Goal: Task Accomplishment & Management: Manage account settings

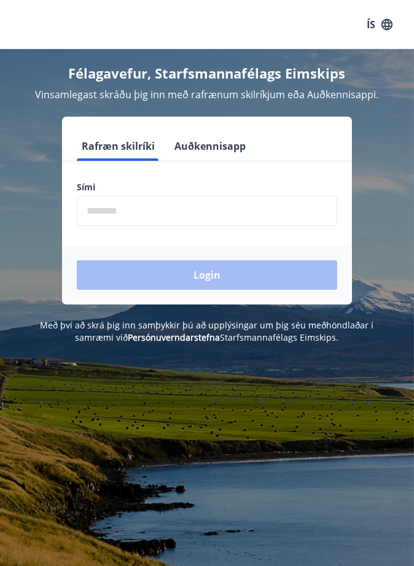
click at [160, 206] on input "phone" at bounding box center [207, 211] width 260 height 30
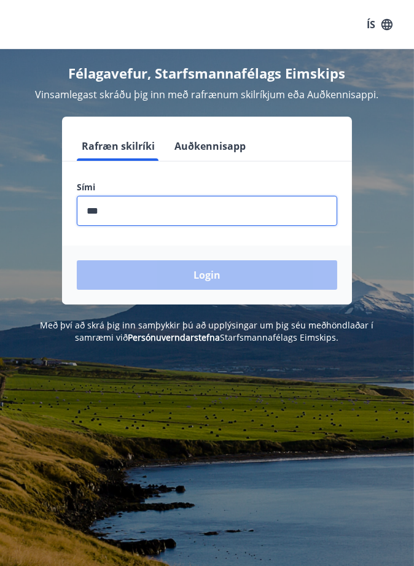
type input "********"
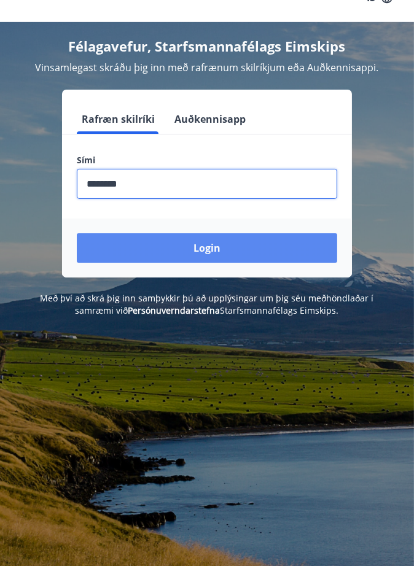
scroll to position [30, 0]
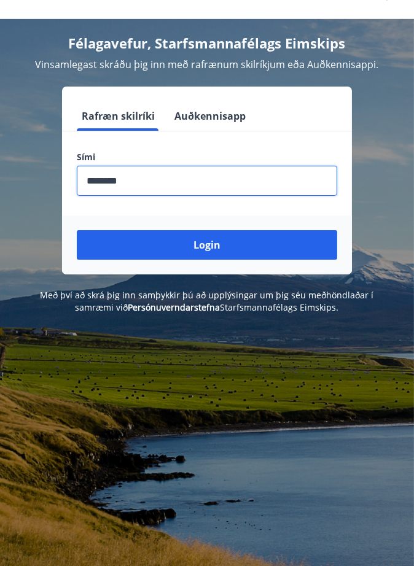
click at [253, 242] on button "Login" at bounding box center [207, 244] width 260 height 29
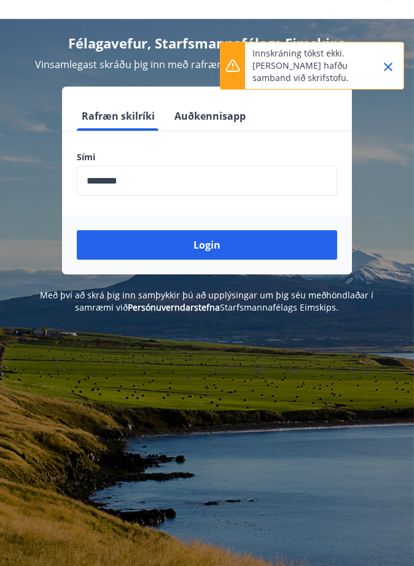
click at [265, 246] on button "Login" at bounding box center [207, 244] width 260 height 29
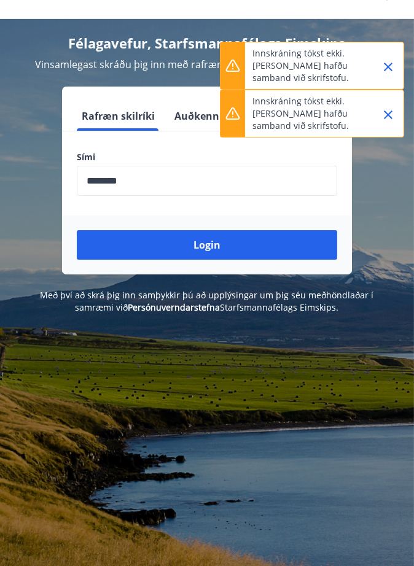
click at [381, 115] on icon "Close" at bounding box center [388, 114] width 15 height 15
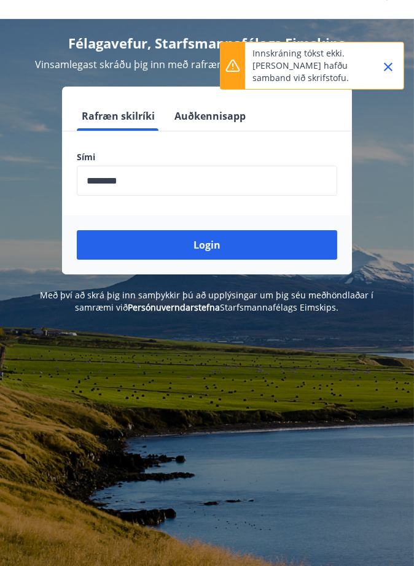
click at [384, 67] on icon "Close" at bounding box center [388, 67] width 15 height 15
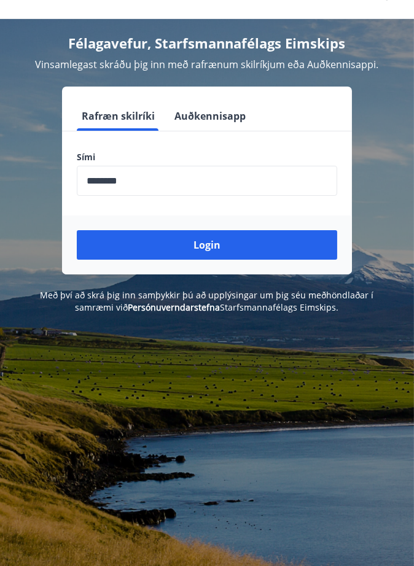
scroll to position [0, 0]
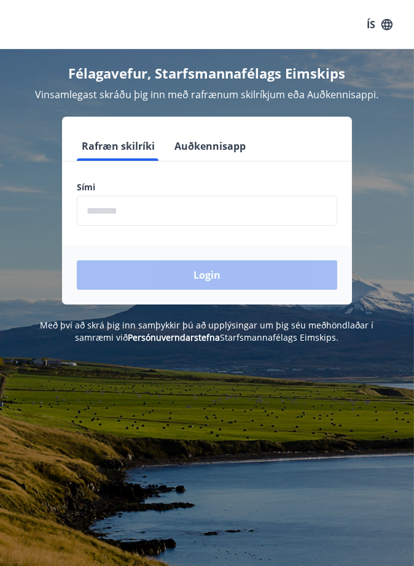
click at [268, 185] on label "Sími" at bounding box center [207, 187] width 260 height 12
click at [265, 219] on input "phone" at bounding box center [207, 211] width 260 height 30
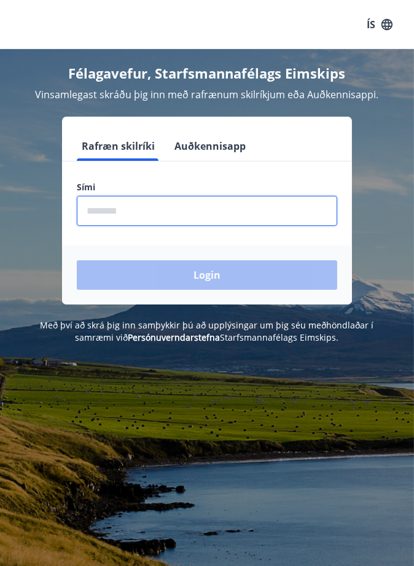
click at [280, 214] on input "phone" at bounding box center [207, 211] width 260 height 30
click at [259, 180] on form "Rafræn skilríki Auðkennisapp Sími ​ Login" at bounding box center [207, 217] width 290 height 173
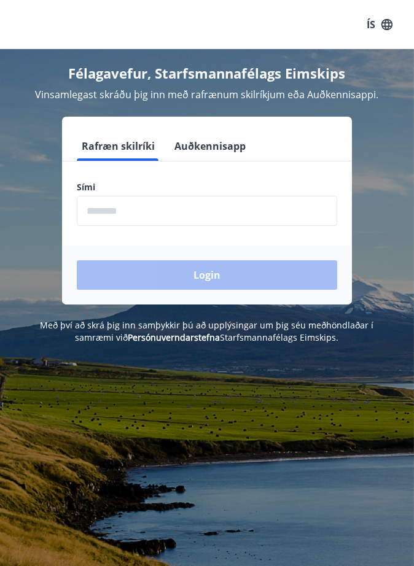
click at [296, 179] on form "Rafræn skilríki Auðkennisapp Sími ​ Login" at bounding box center [207, 217] width 290 height 173
click at [303, 214] on input "phone" at bounding box center [207, 211] width 260 height 30
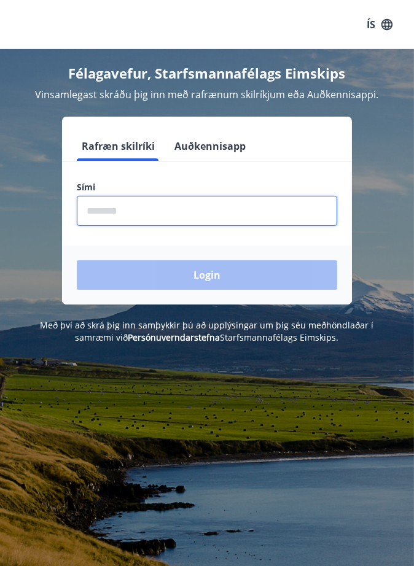
click at [287, 211] on input "phone" at bounding box center [207, 211] width 260 height 30
type input "********"
